Goal: Information Seeking & Learning: Learn about a topic

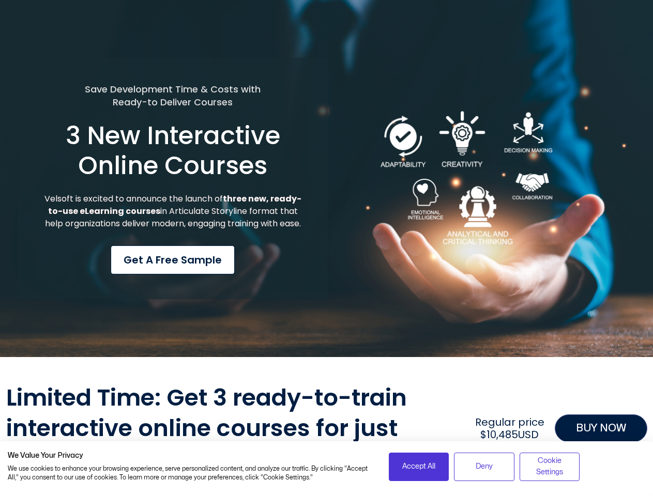
click at [326, 248] on div "Save Development Time & Costs with Ready-to Deliver Courses 3 New Interactive O…" at bounding box center [173, 179] width 310 height 242
click at [419, 467] on span "Accept All" at bounding box center [418, 466] width 33 height 11
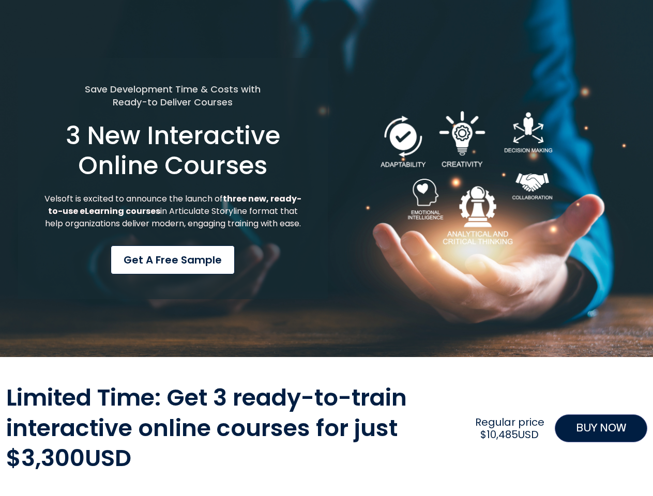
click at [484, 467] on div "Limited Time: Get 3 ready-to-train interactive online courses for just $3,300US…" at bounding box center [326, 428] width 641 height 91
click at [549, 467] on div "Limited Time: Get 3 ready-to-train interactive online courses for just $3,300US…" at bounding box center [326, 428] width 641 height 91
